Goal: Transaction & Acquisition: Obtain resource

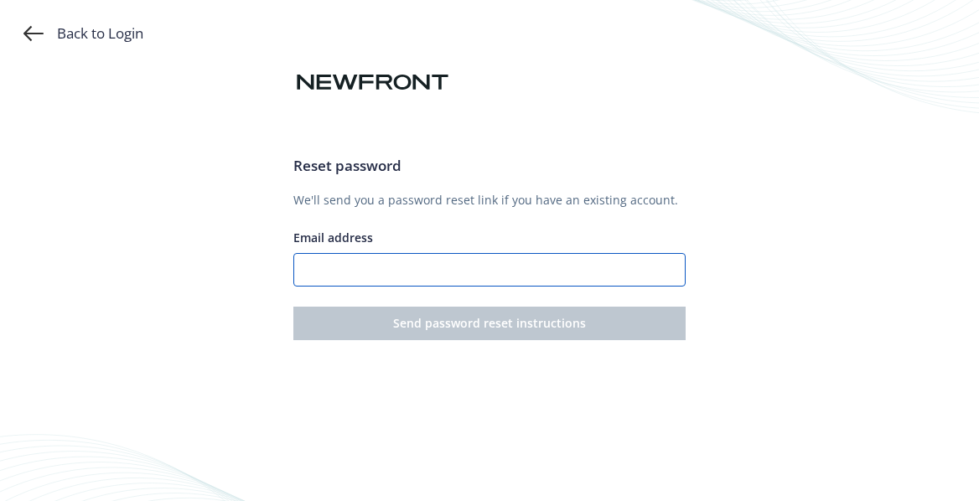
click at [395, 270] on input "Email address" at bounding box center [488, 270] width 391 height 34
type input "[EMAIL_ADDRESS][DOMAIN_NAME]"
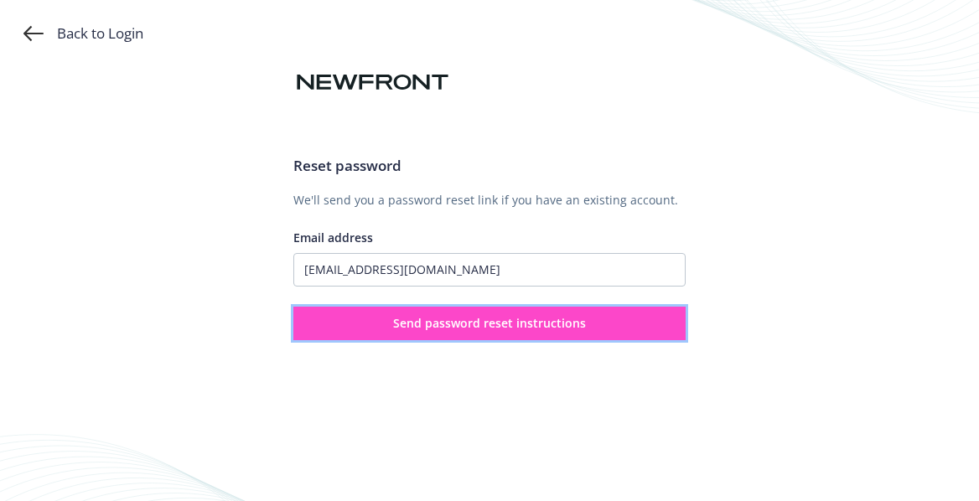
click at [444, 317] on span "Send password reset instructions" at bounding box center [489, 323] width 193 height 16
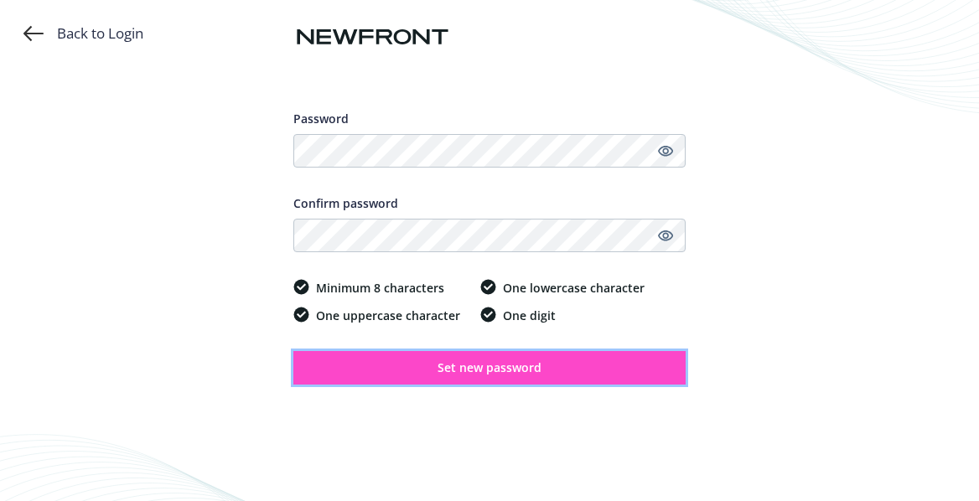
click at [496, 374] on span "Set new password" at bounding box center [489, 367] width 104 height 16
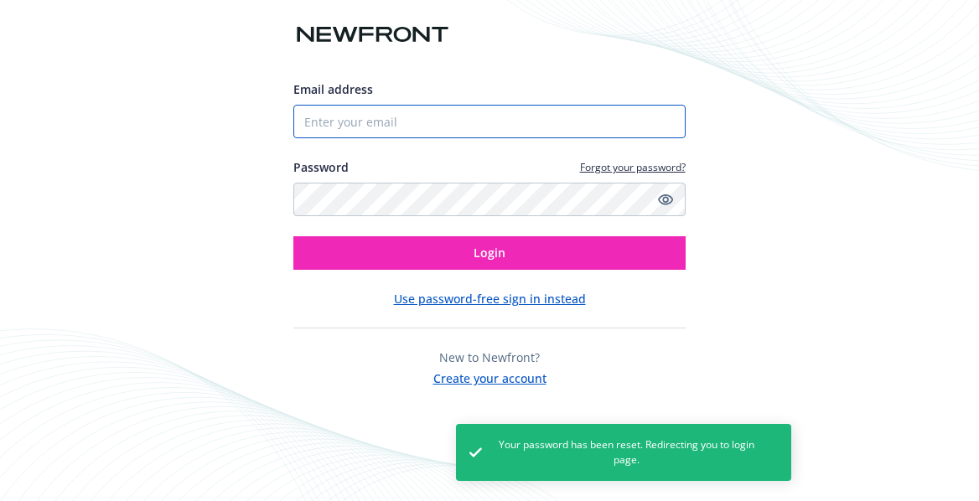
click at [421, 130] on input "Email address" at bounding box center [488, 122] width 391 height 34
type input "[EMAIL_ADDRESS][DOMAIN_NAME]"
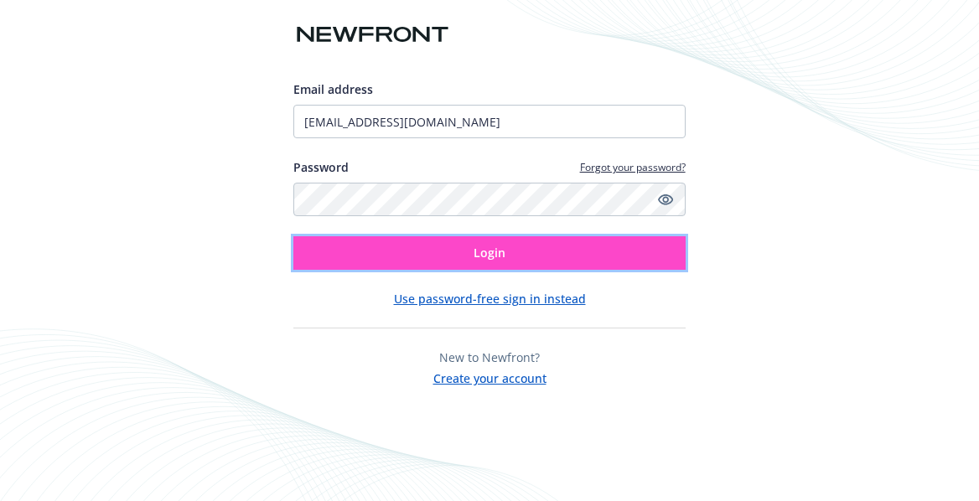
click at [545, 241] on button "Login" at bounding box center [488, 253] width 391 height 34
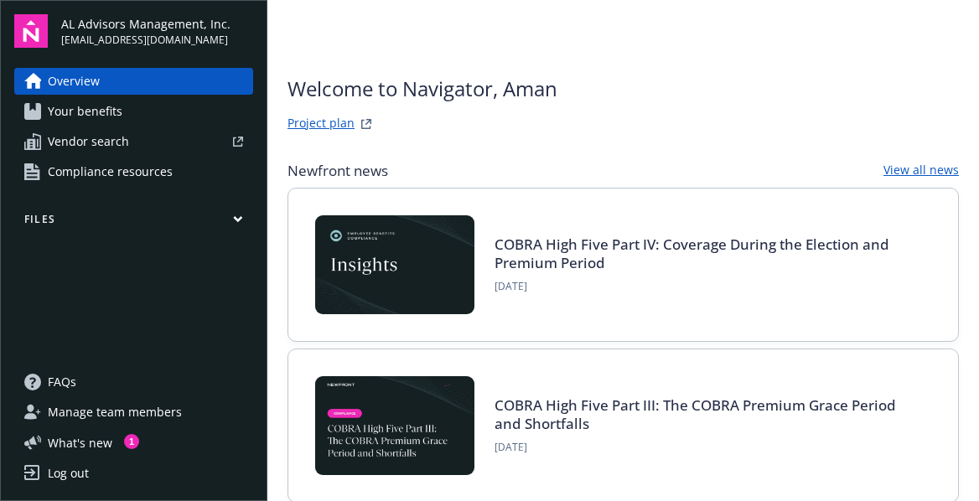
click at [111, 136] on span "Vendor search" at bounding box center [88, 141] width 81 height 27
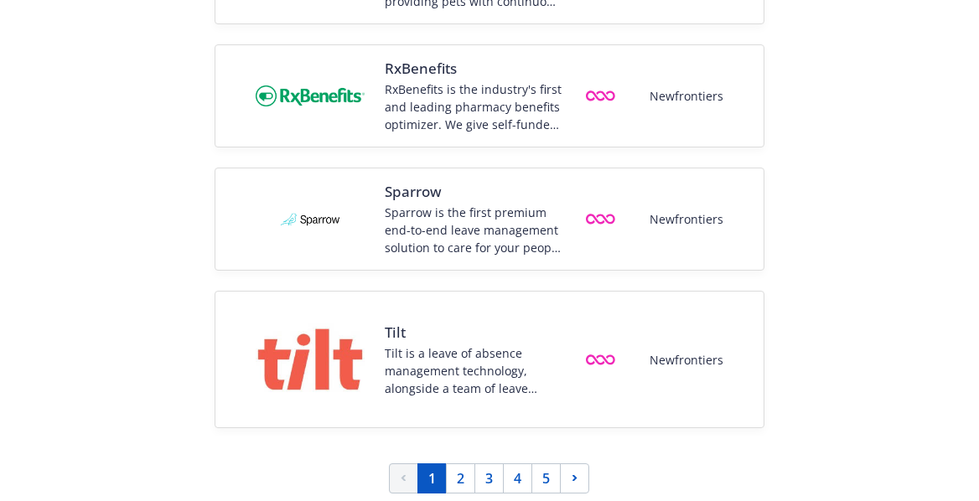
scroll to position [2536, 0]
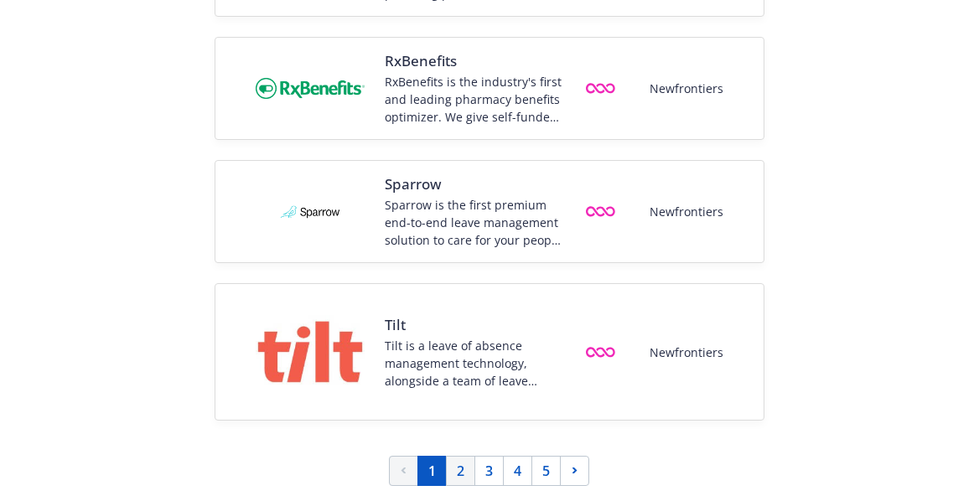
click at [464, 472] on link "2" at bounding box center [460, 471] width 29 height 30
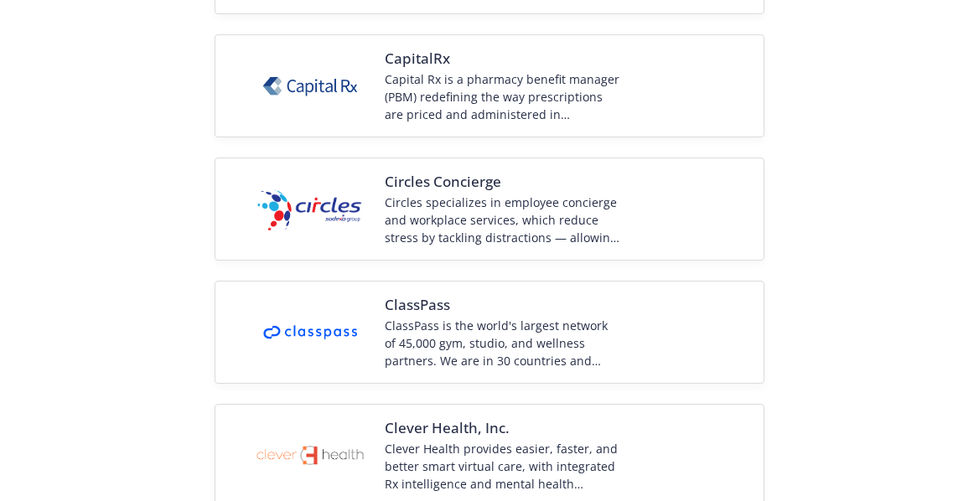
scroll to position [2125, 0]
click at [522, 343] on div "ClassPass is the world's largest network of 45,000 gym, studio, and wellness pa…" at bounding box center [501, 344] width 235 height 53
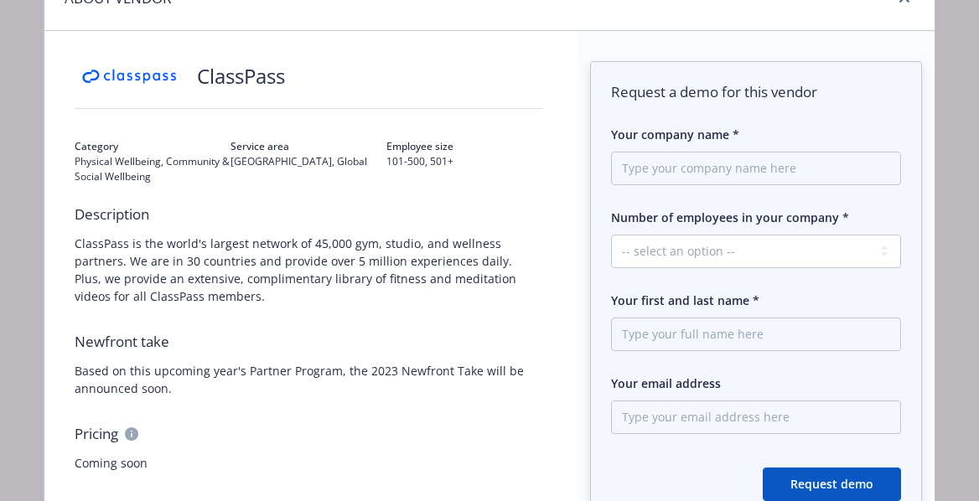
scroll to position [70, 0]
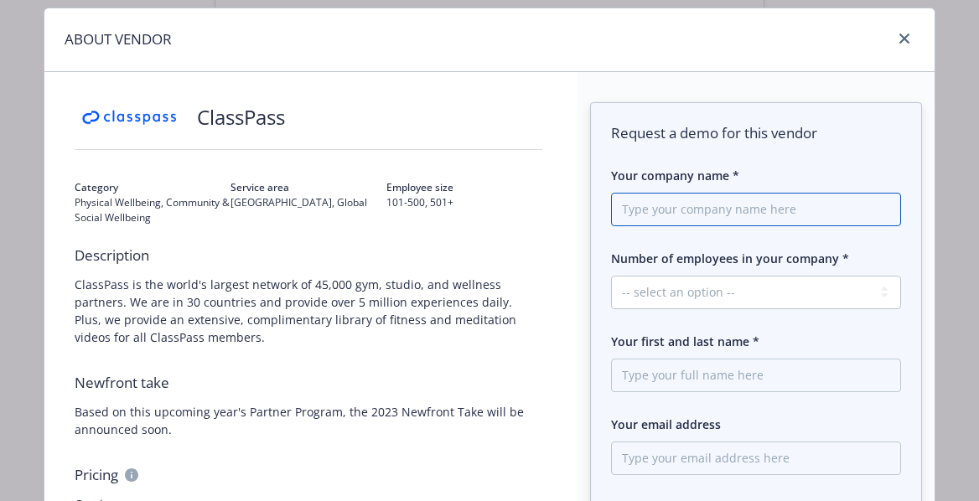
click at [741, 203] on input "Your company name *" at bounding box center [756, 210] width 290 height 34
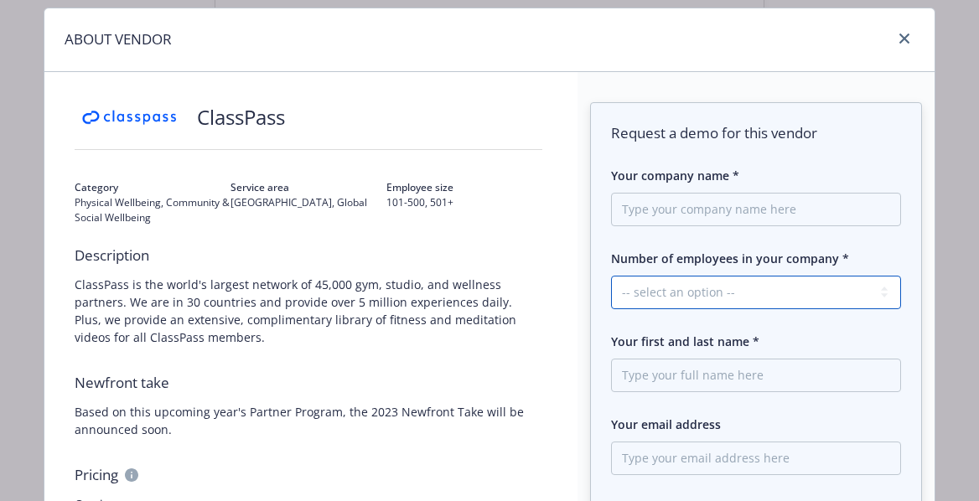
click at [717, 292] on select "-- select an option -- 1 - 50 51 - 250 251 - 1000 1000+" at bounding box center [756, 293] width 290 height 34
select select "51 - 250"
click at [611, 276] on select "-- select an option -- 1 - 50 51 - 250 251 - 1000 1000+" at bounding box center [756, 293] width 290 height 34
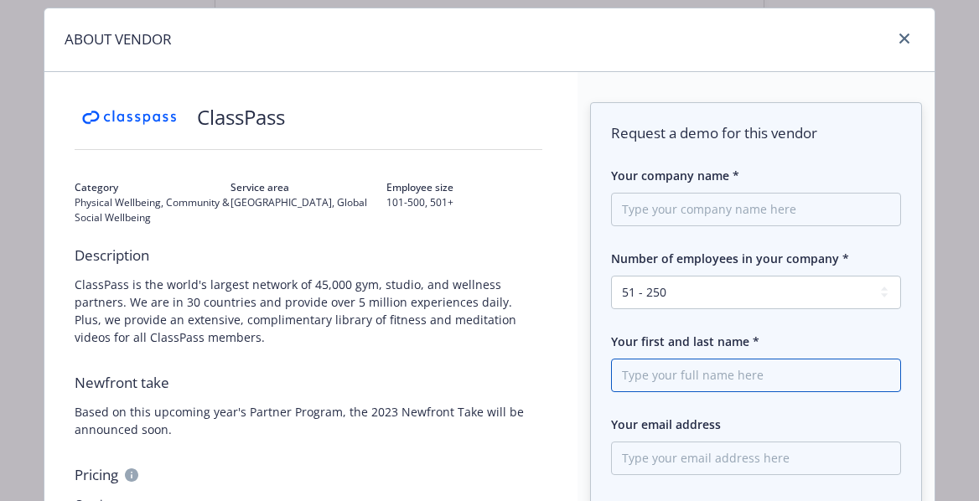
click at [665, 365] on input "Your first and last name *" at bounding box center [756, 376] width 290 height 34
click at [906, 40] on icon "close" at bounding box center [904, 39] width 10 height 10
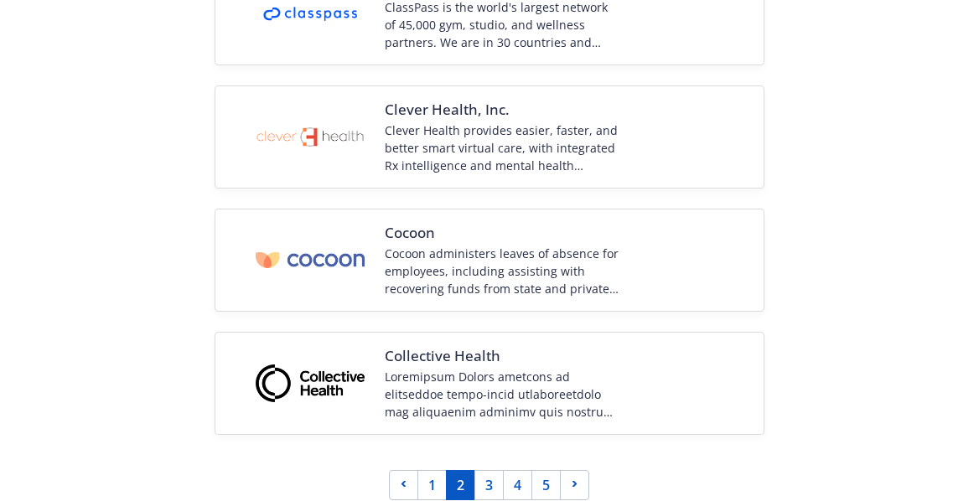
scroll to position [2458, 0]
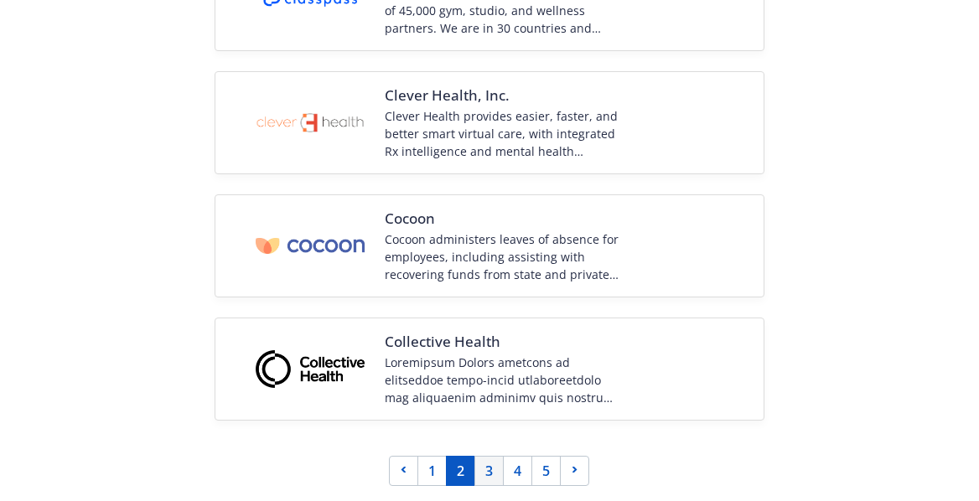
click at [490, 473] on link "3" at bounding box center [488, 471] width 29 height 30
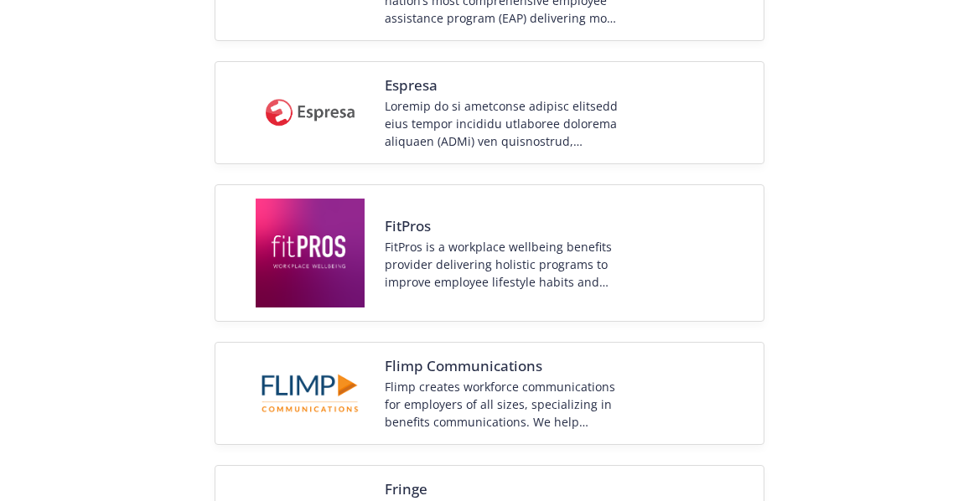
scroll to position [931, 0]
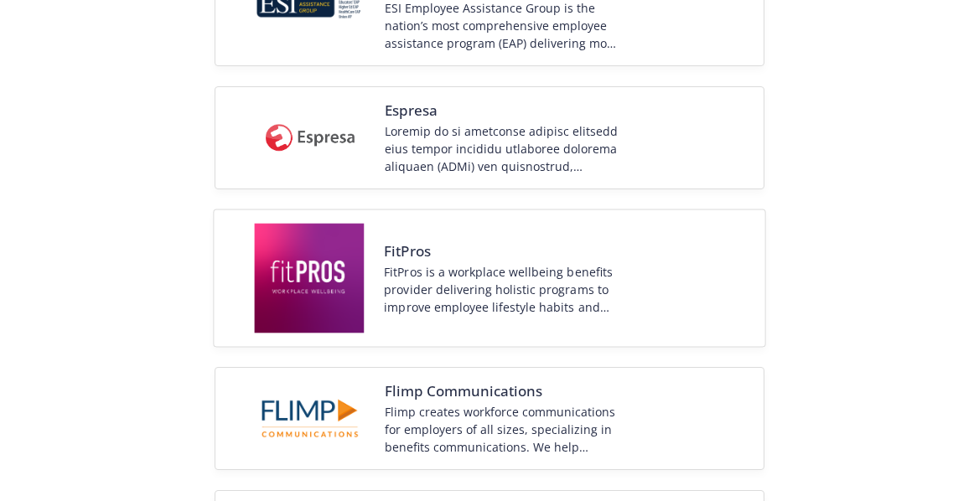
click at [414, 249] on span "FitPros" at bounding box center [501, 250] width 235 height 20
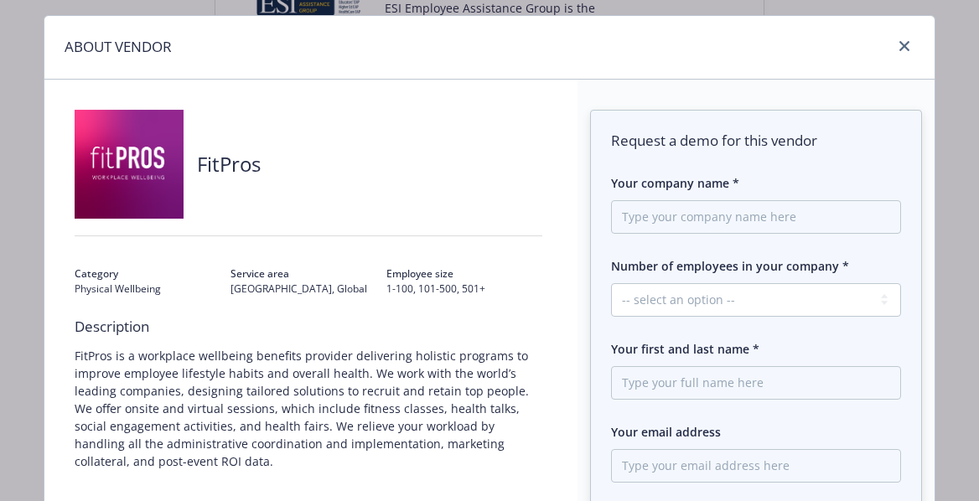
scroll to position [50, 0]
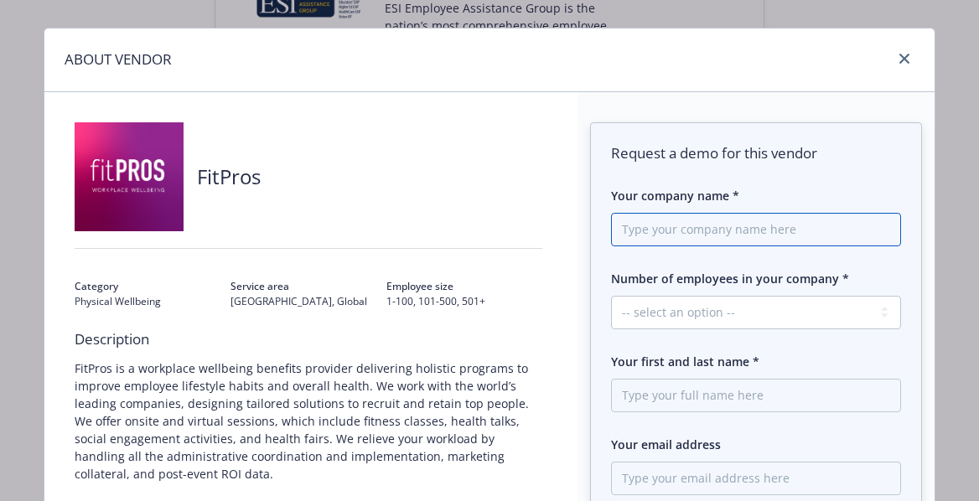
click at [681, 223] on input "Your company name *" at bounding box center [756, 230] width 290 height 34
click at [674, 234] on input "Your company name *" at bounding box center [756, 230] width 290 height 34
type input "Angellist"
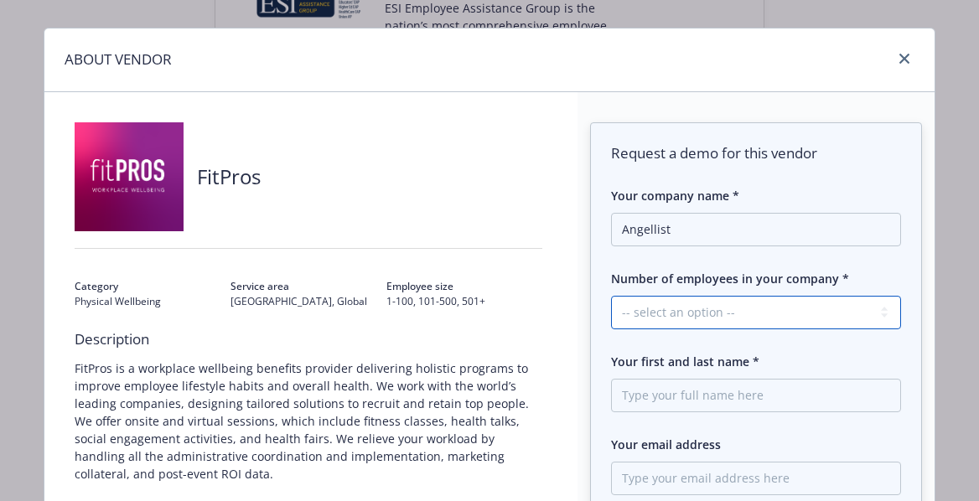
click at [793, 318] on select "-- select an option -- 1 - 50 51 - 250 251 - 1000 1000+" at bounding box center [756, 313] width 290 height 34
select select "51 - 250"
click at [611, 296] on select "-- select an option -- 1 - 50 51 - 250 251 - 1000 1000+" at bounding box center [756, 313] width 290 height 34
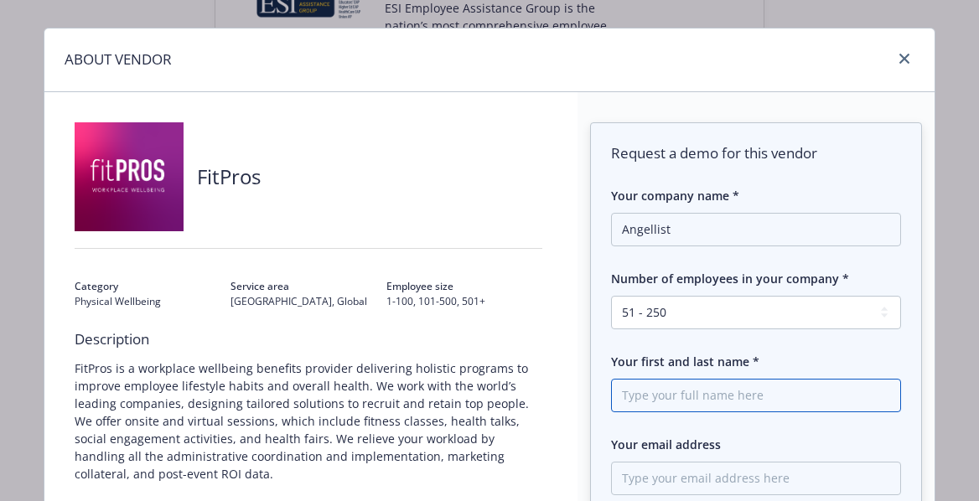
click at [703, 398] on input "Your first and last name *" at bounding box center [756, 396] width 290 height 34
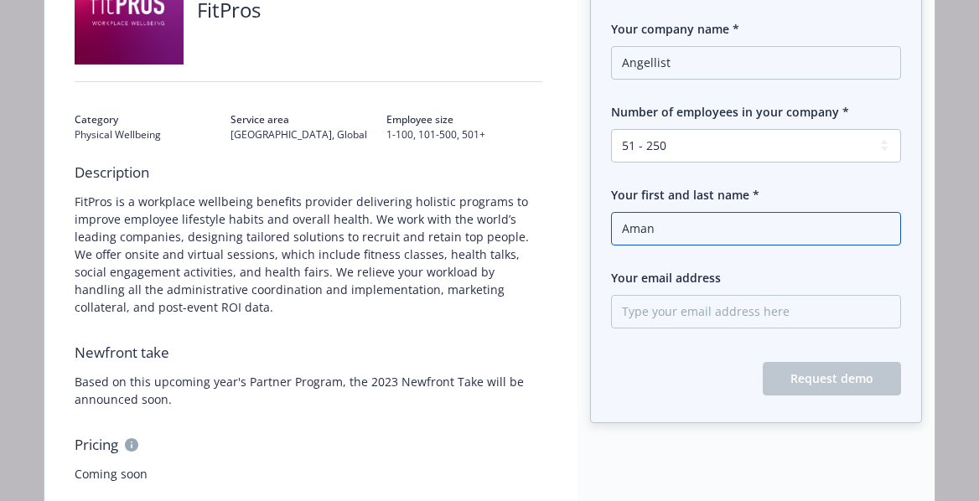
scroll to position [232, 0]
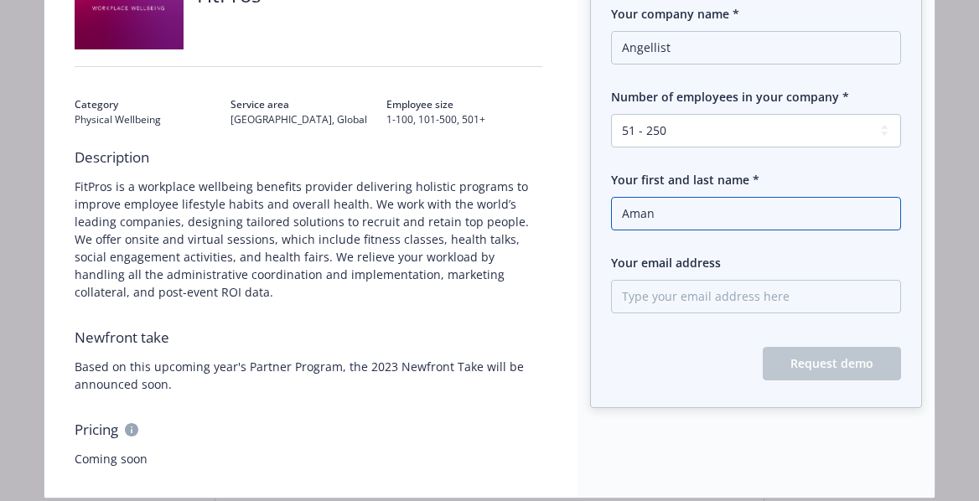
type input "Aman"
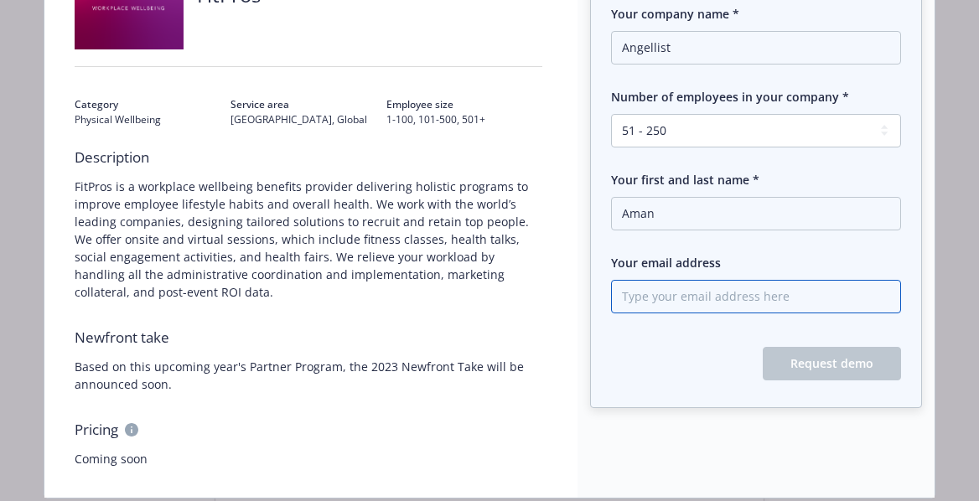
click at [721, 300] on input "Your email address" at bounding box center [756, 297] width 290 height 34
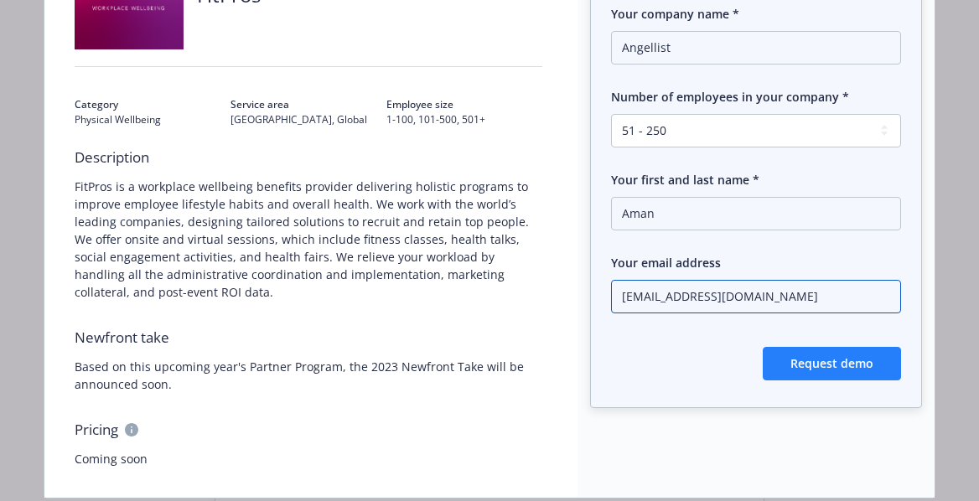
type input "[EMAIL_ADDRESS][DOMAIN_NAME]"
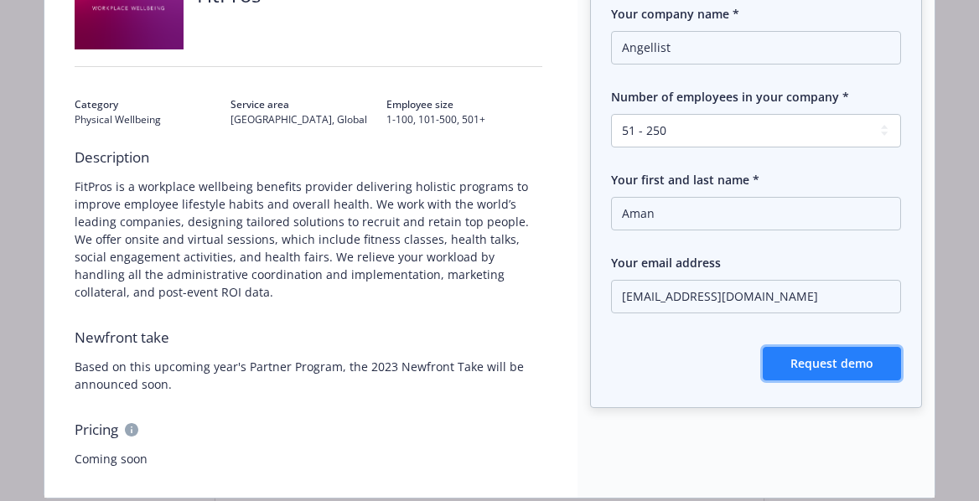
click at [806, 366] on span "Request demo" at bounding box center [831, 363] width 83 height 16
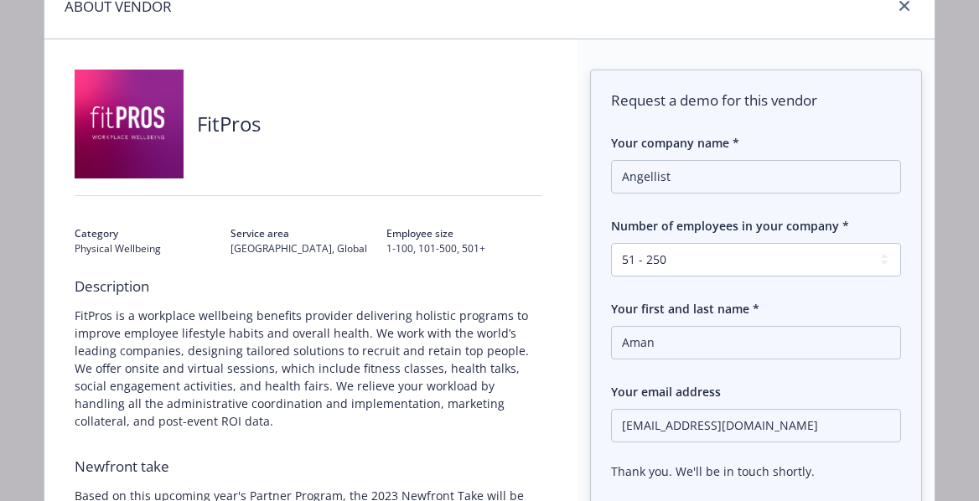
scroll to position [0, 0]
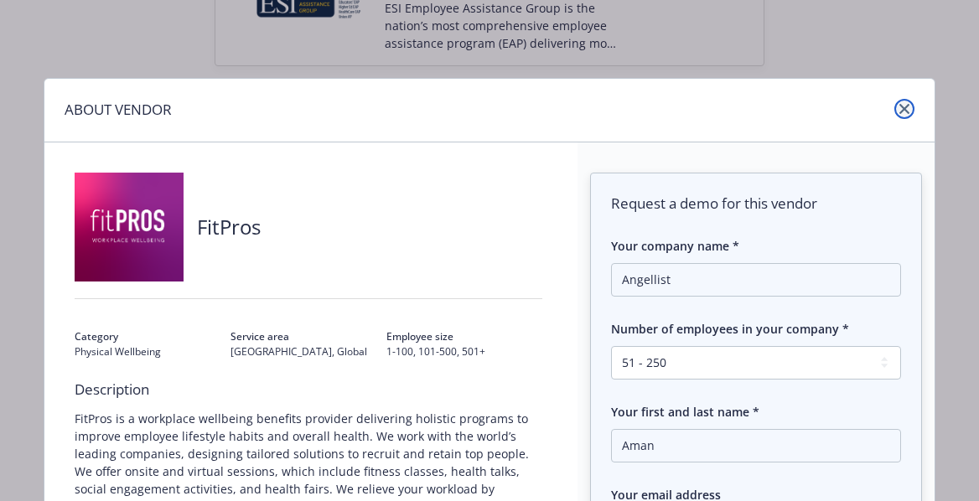
click at [908, 111] on icon "close" at bounding box center [904, 109] width 10 height 10
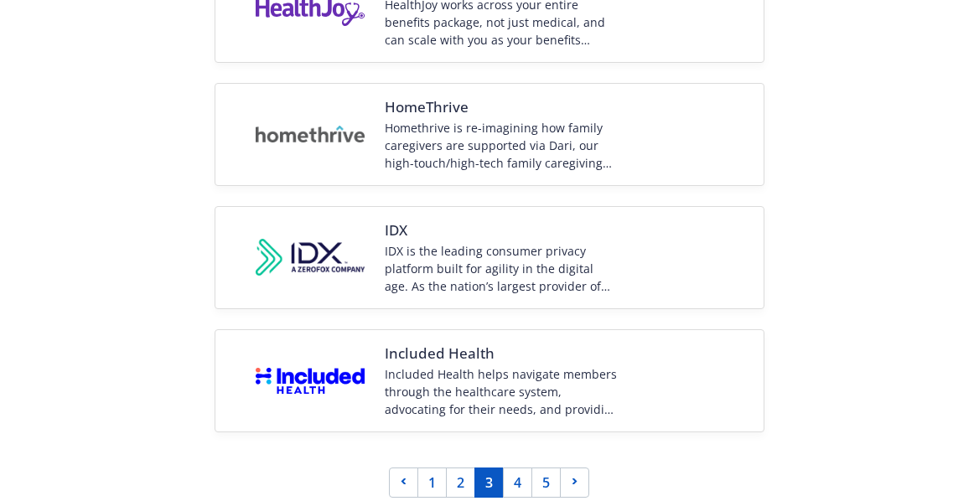
scroll to position [2614, 0]
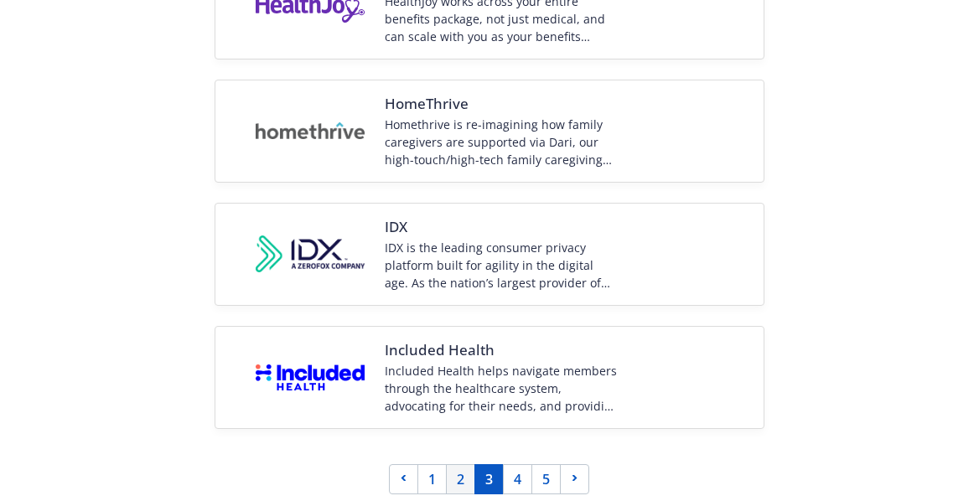
click at [461, 477] on link "2" at bounding box center [460, 479] width 29 height 30
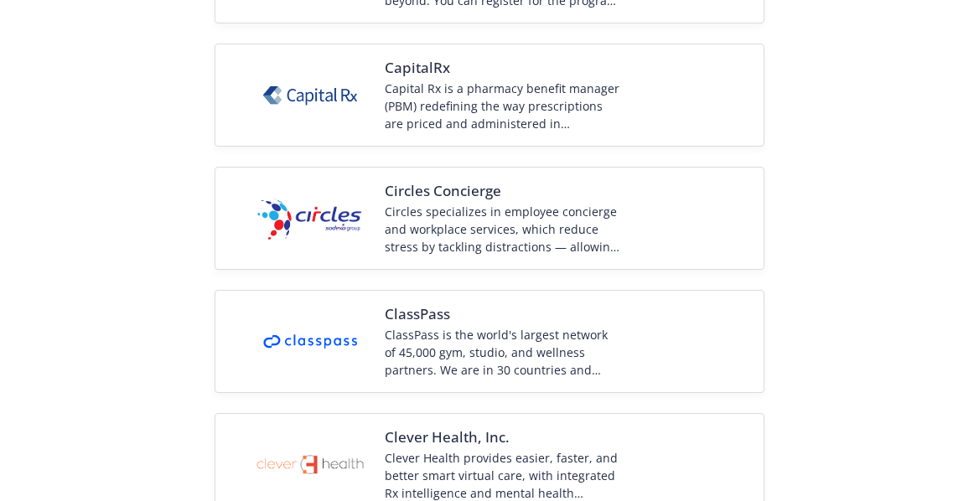
scroll to position [2105, 0]
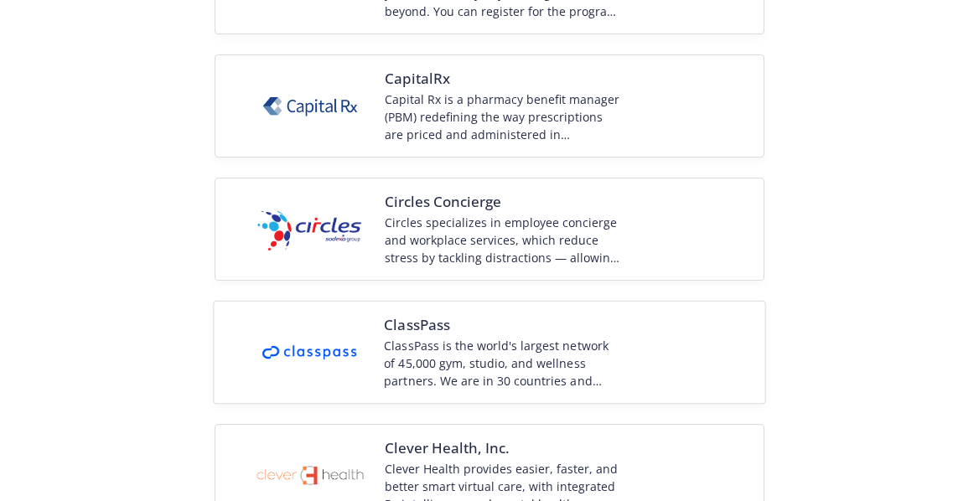
click at [407, 326] on span "ClassPass" at bounding box center [501, 325] width 235 height 20
